Goal: Find specific page/section: Find specific page/section

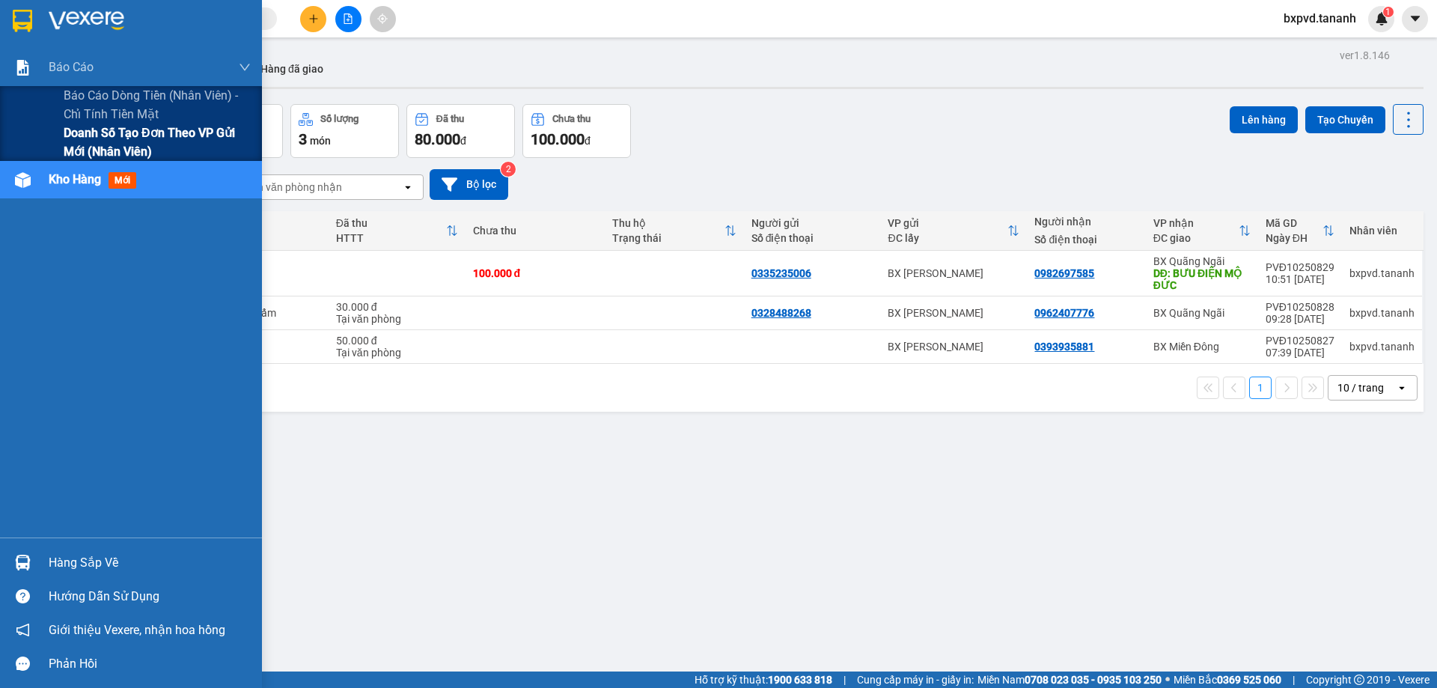
click at [109, 137] on span "Doanh số tạo đơn theo VP gửi mới (nhân viên)" at bounding box center [157, 141] width 187 height 37
